Goal: Find specific page/section: Find specific page/section

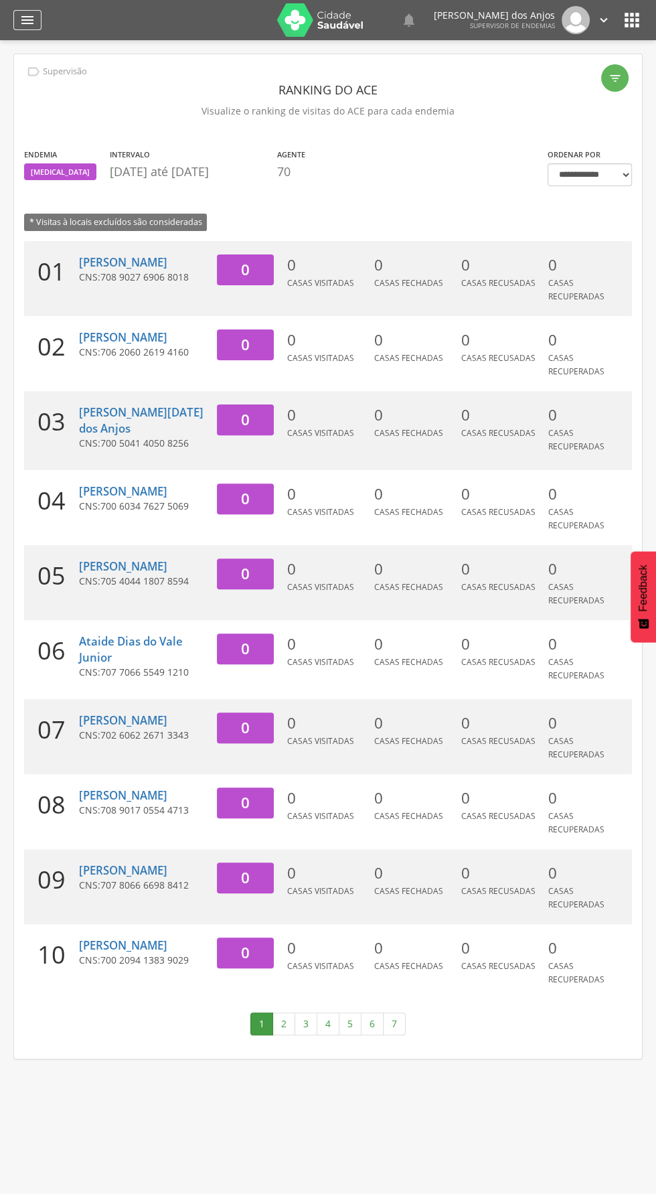
click at [31, 26] on icon "" at bounding box center [27, 20] width 16 height 16
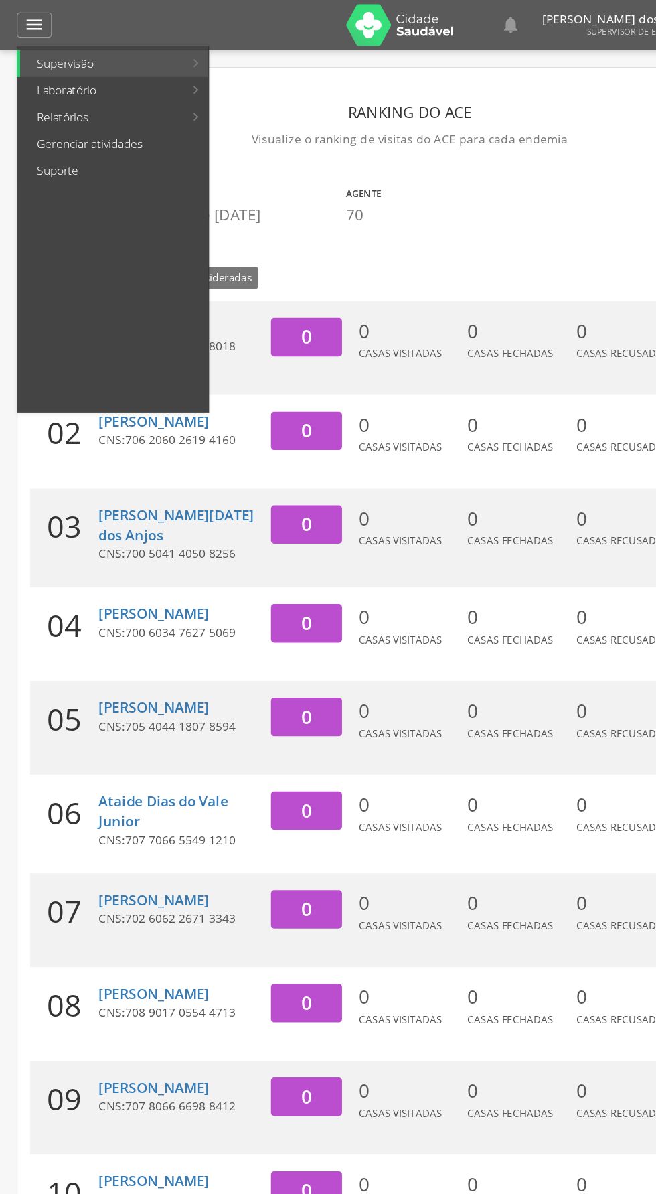
click at [27, 28] on div at bounding box center [321, 597] width 643 height 1194
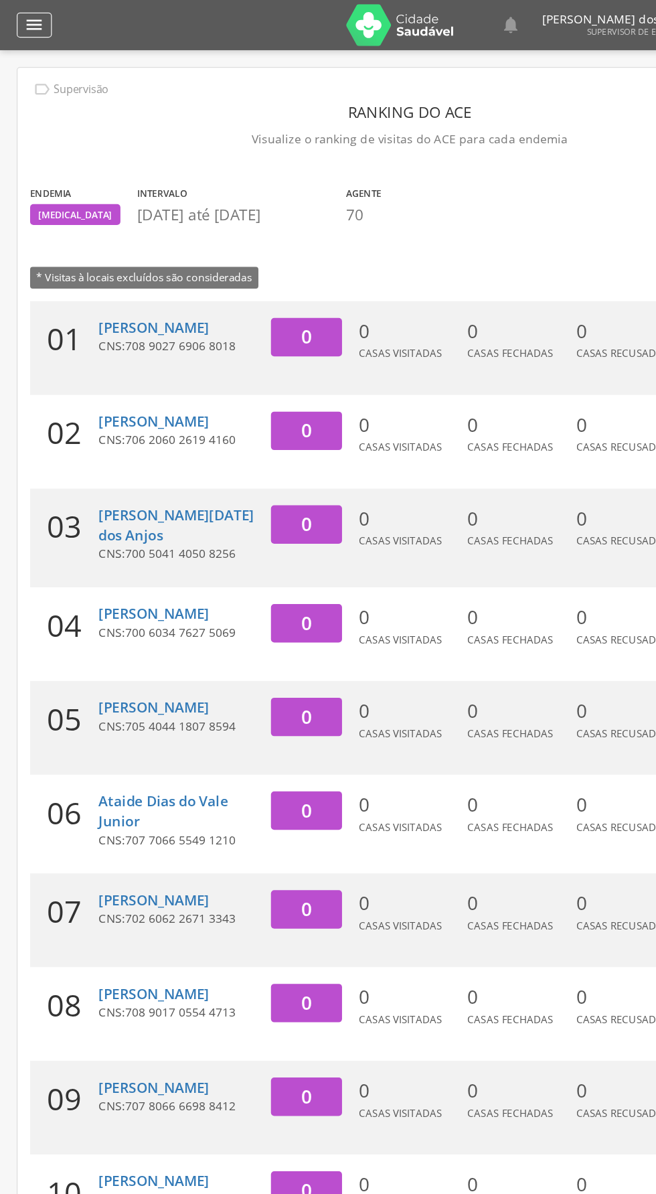
click at [29, 21] on icon "" at bounding box center [27, 20] width 16 height 16
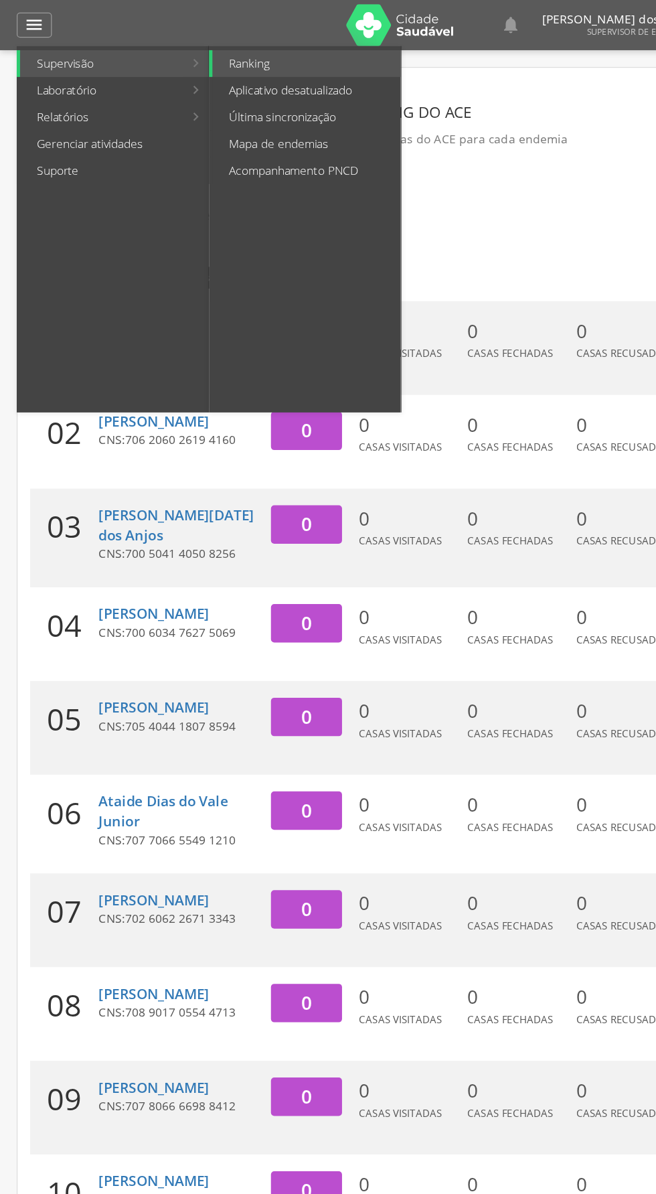
click at [128, 49] on link "Supervisão" at bounding box center [81, 50] width 131 height 21
click at [222, 136] on link "Acompanhamento PNCD" at bounding box center [245, 136] width 151 height 21
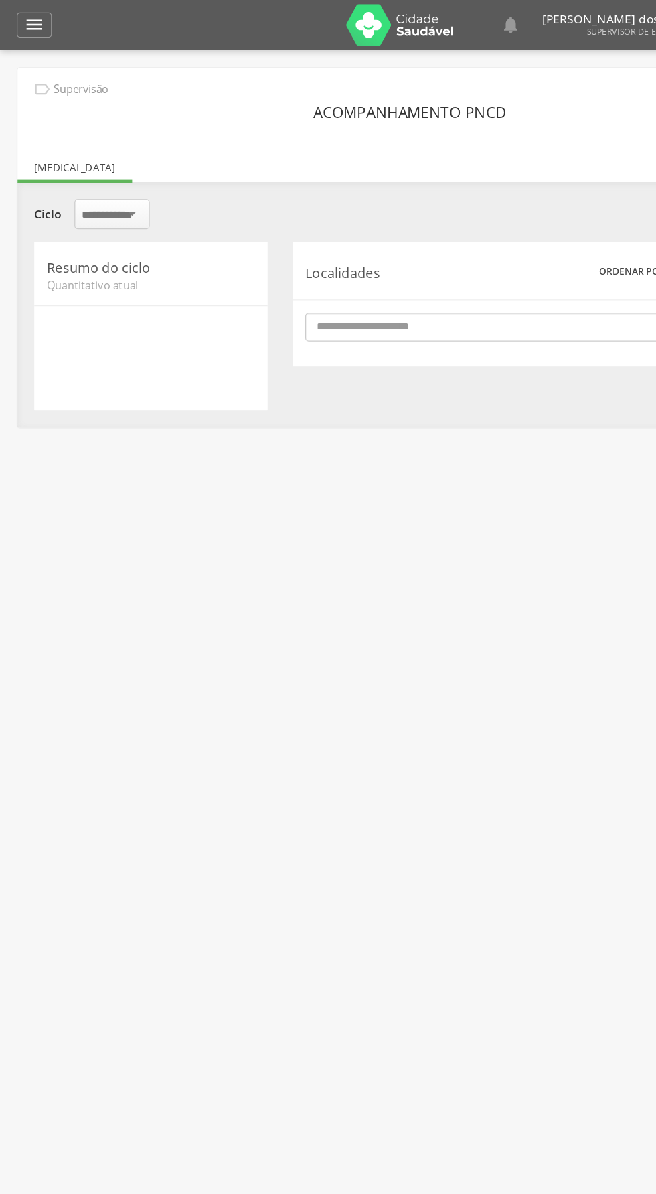
click at [104, 174] on input "select-one" at bounding box center [90, 172] width 48 height 12
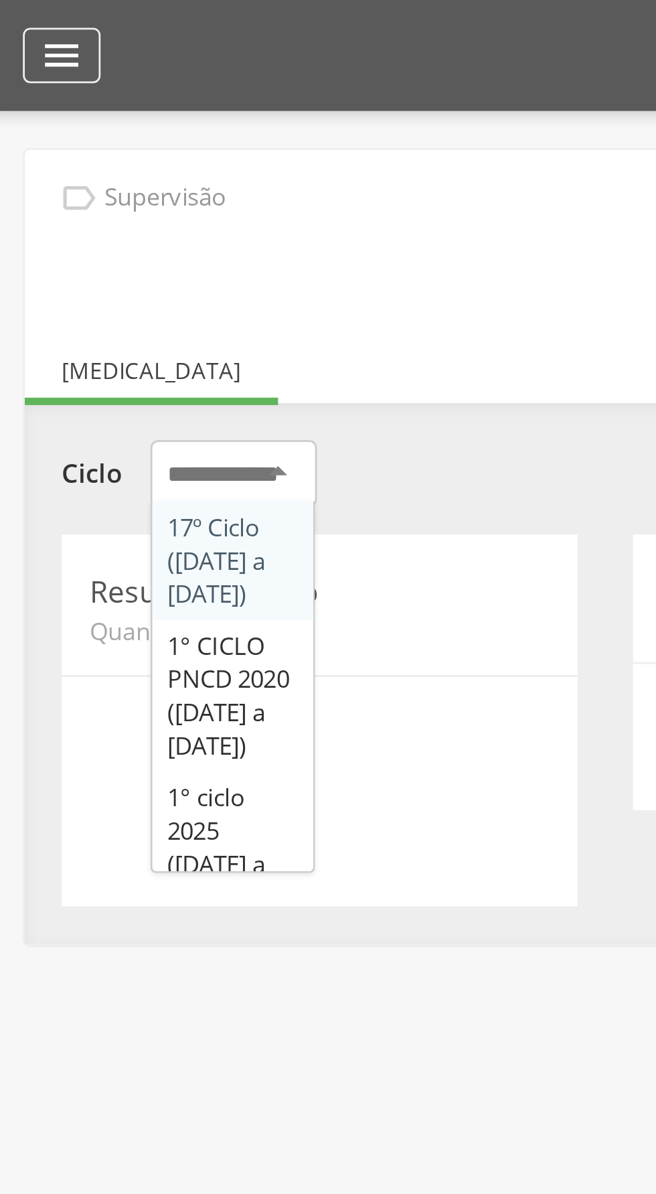
click at [33, 16] on icon "" at bounding box center [27, 20] width 16 height 16
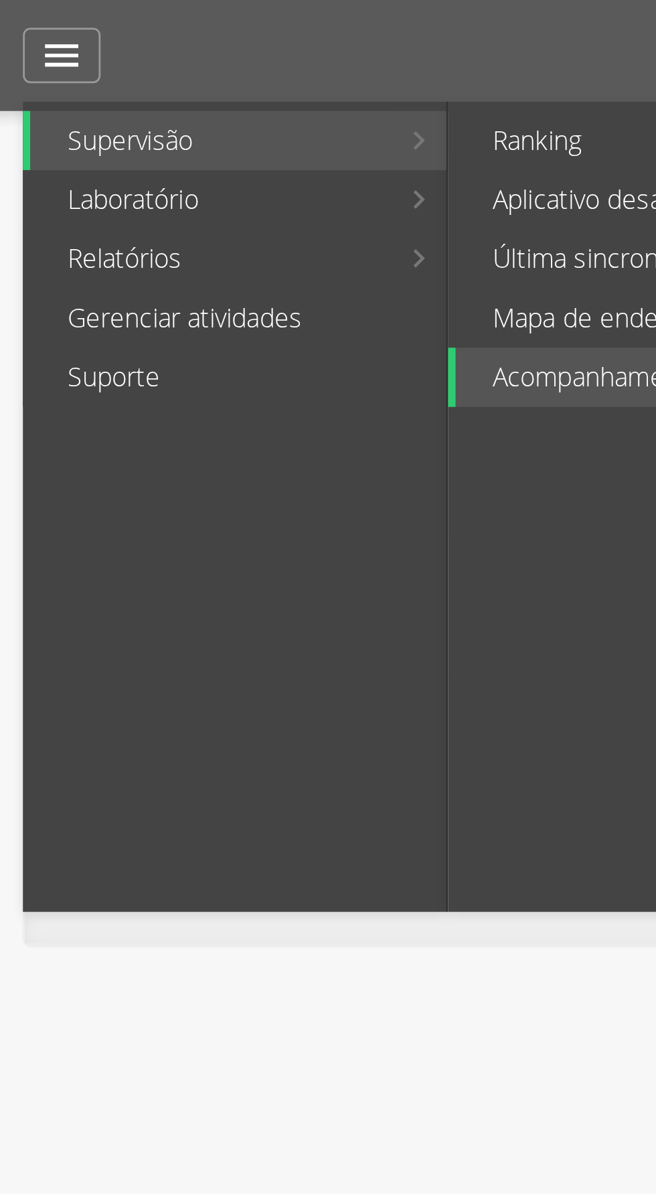
click at [56, 50] on link "Supervisão" at bounding box center [81, 50] width 131 height 21
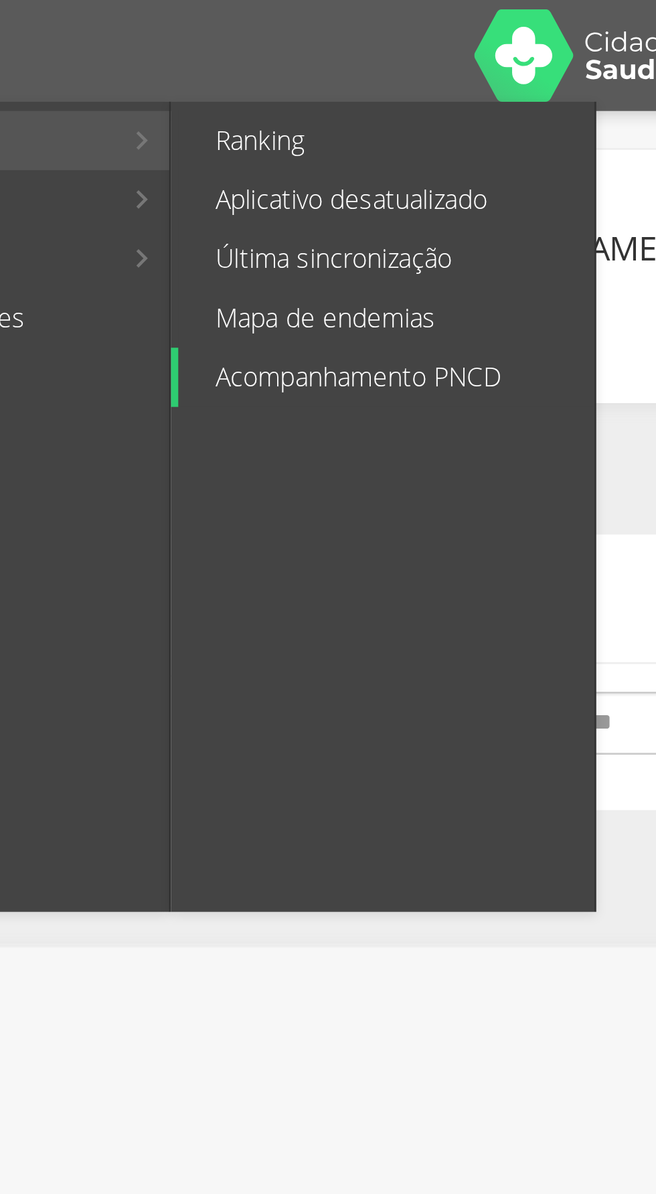
click at [214, 138] on link "Acompanhamento PNCD" at bounding box center [245, 136] width 151 height 21
